Goal: Find specific page/section: Find specific page/section

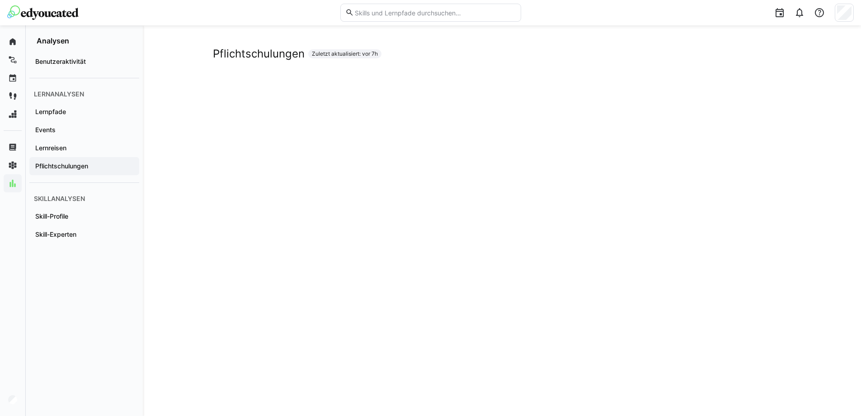
click at [0, 0] on app-navigation-label "Pflichtschulungen" at bounding box center [0, 0] width 0 height 0
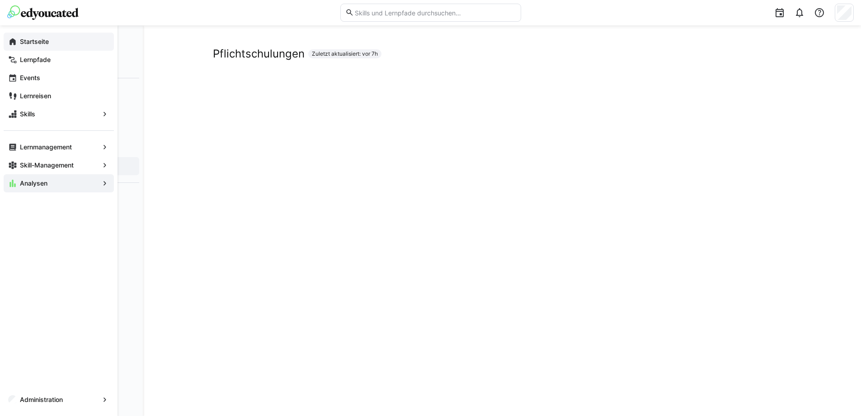
click at [0, 0] on app-navigation-label "Startseite" at bounding box center [0, 0] width 0 height 0
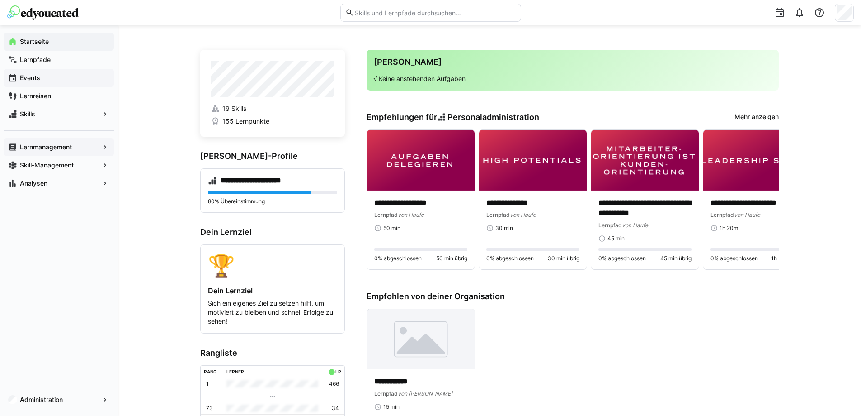
click at [0, 0] on app-navigation-label "Lernmanagement" at bounding box center [0, 0] width 0 height 0
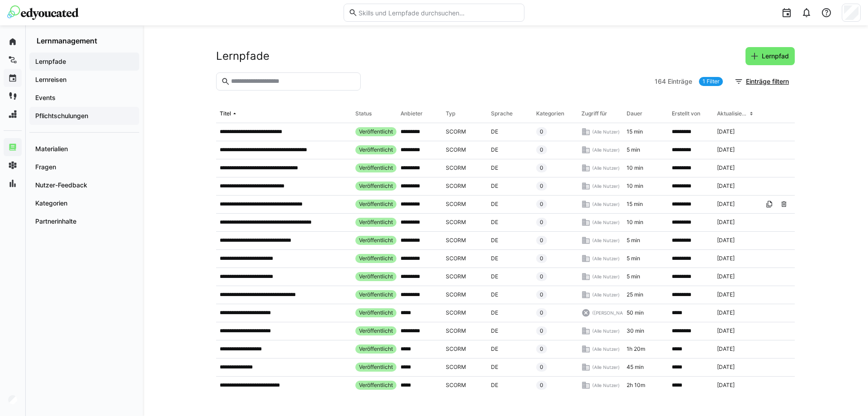
click at [0, 0] on app-navigation-label "Pflichtschulungen" at bounding box center [0, 0] width 0 height 0
